Goal: Find specific page/section

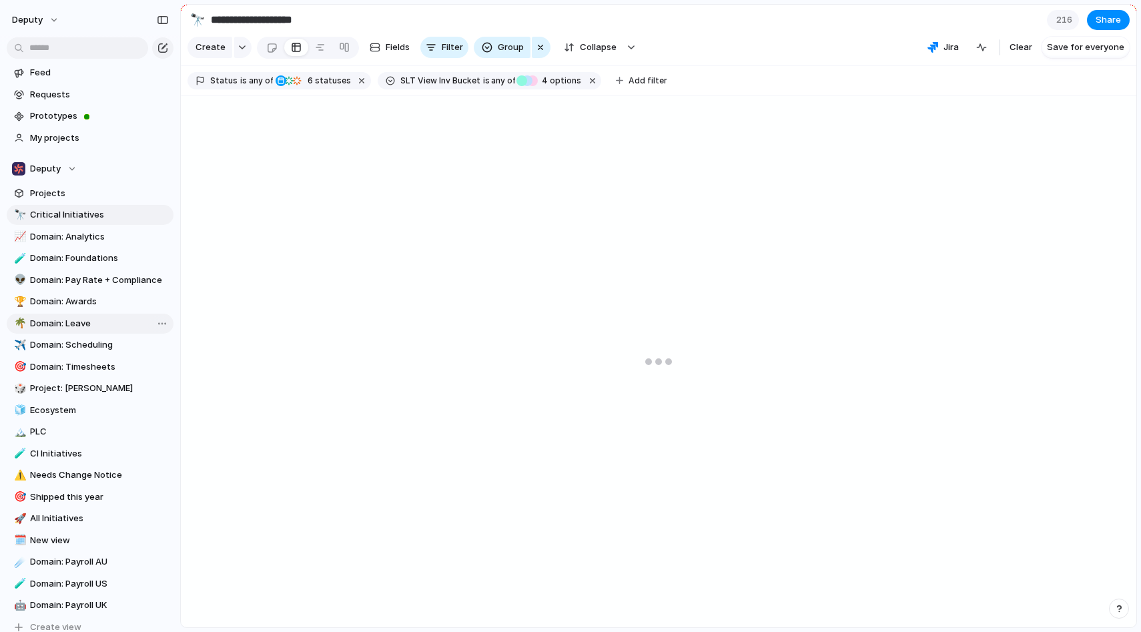
click at [59, 326] on span "Domain: Leave" at bounding box center [99, 323] width 139 height 13
type input "**********"
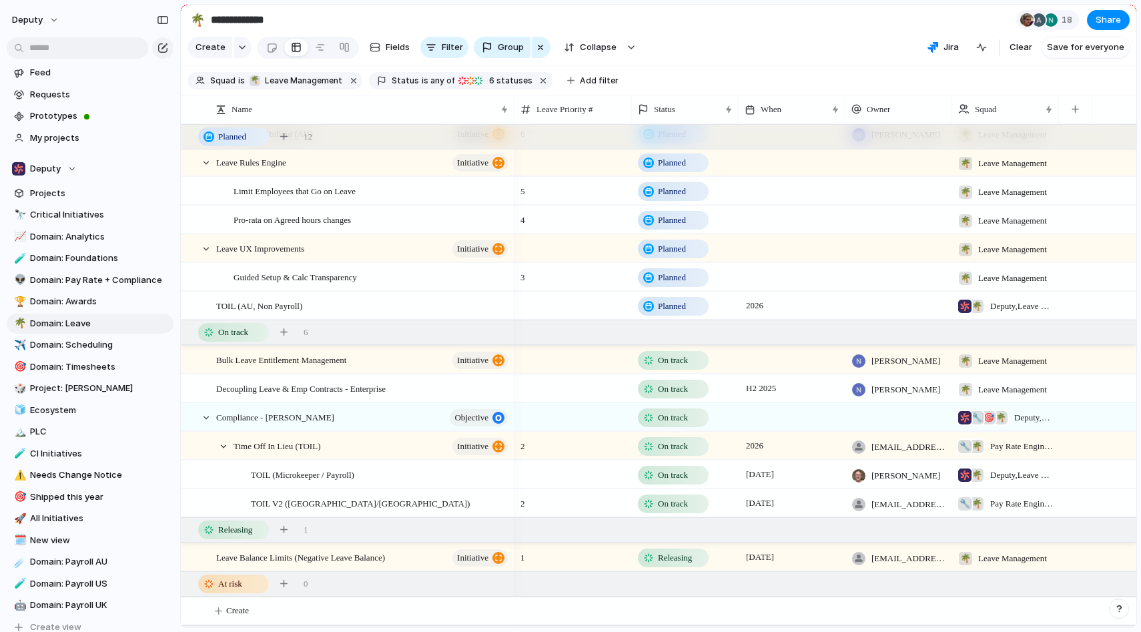
scroll to position [395, 0]
